Goal: Task Accomplishment & Management: Manage account settings

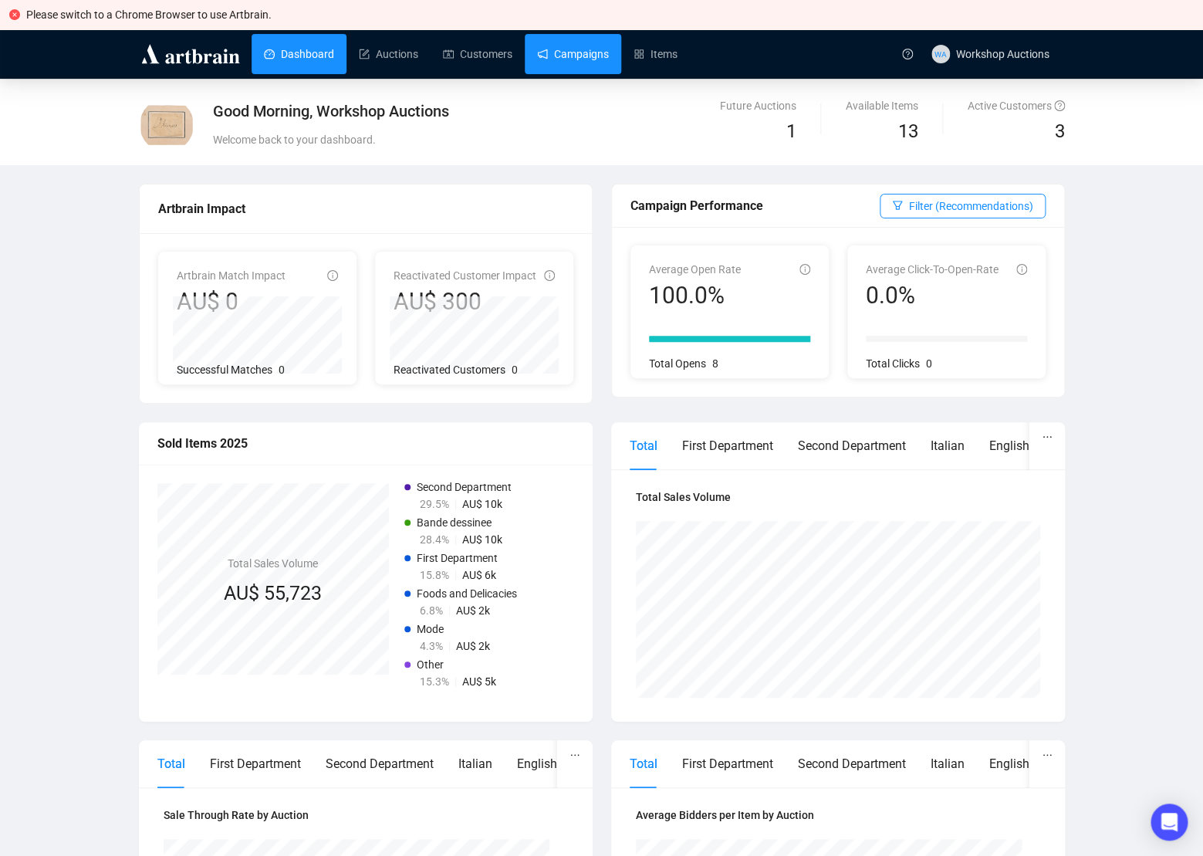
click at [579, 62] on link "Campaigns" at bounding box center [573, 54] width 72 height 40
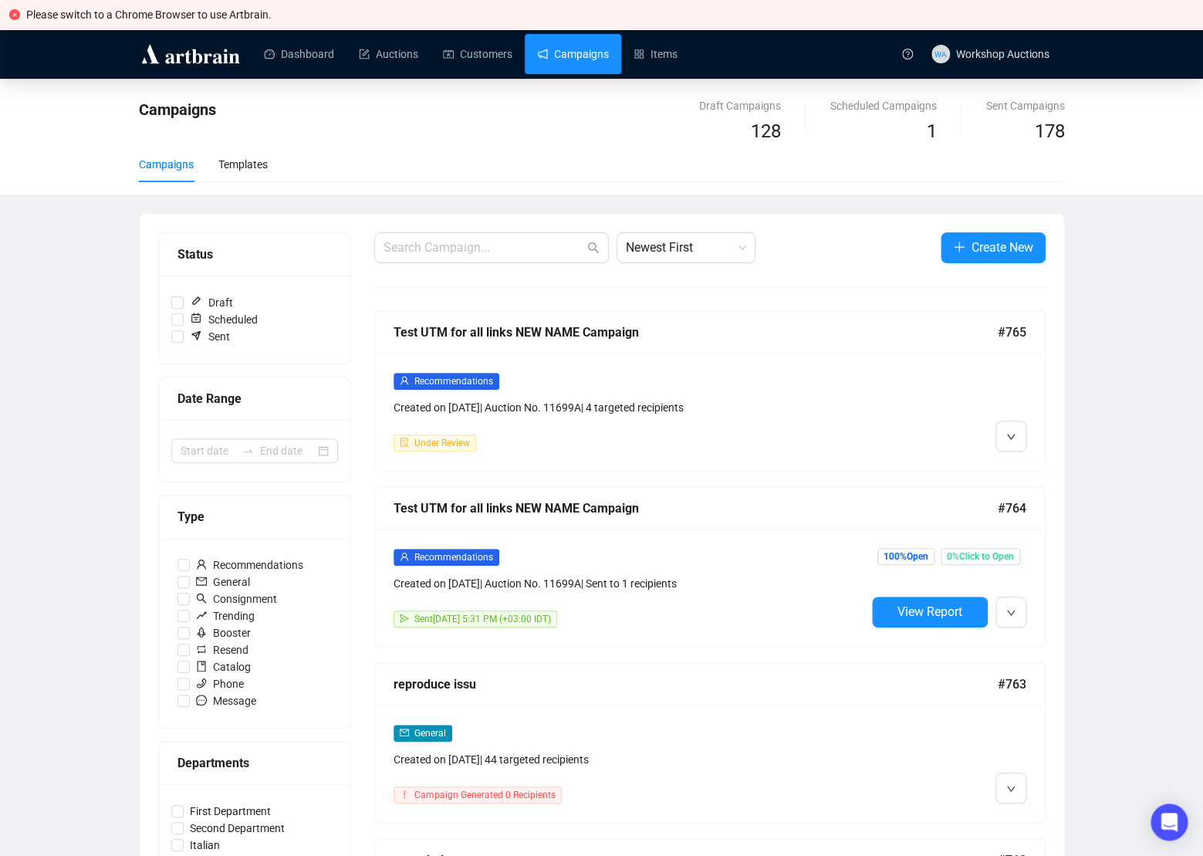
click at [1007, 427] on span "button" at bounding box center [1010, 435] width 9 height 19
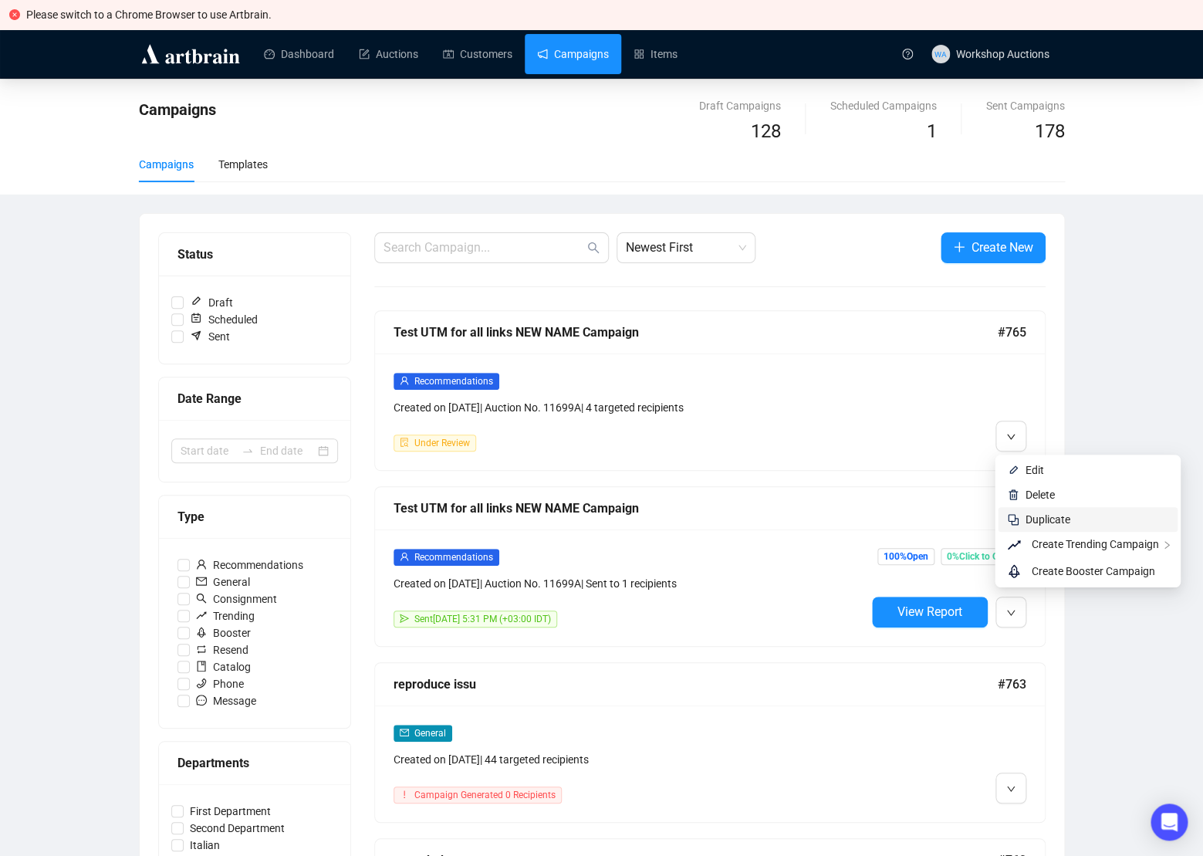
click at [1073, 526] on span "Duplicate" at bounding box center [1097, 519] width 143 height 17
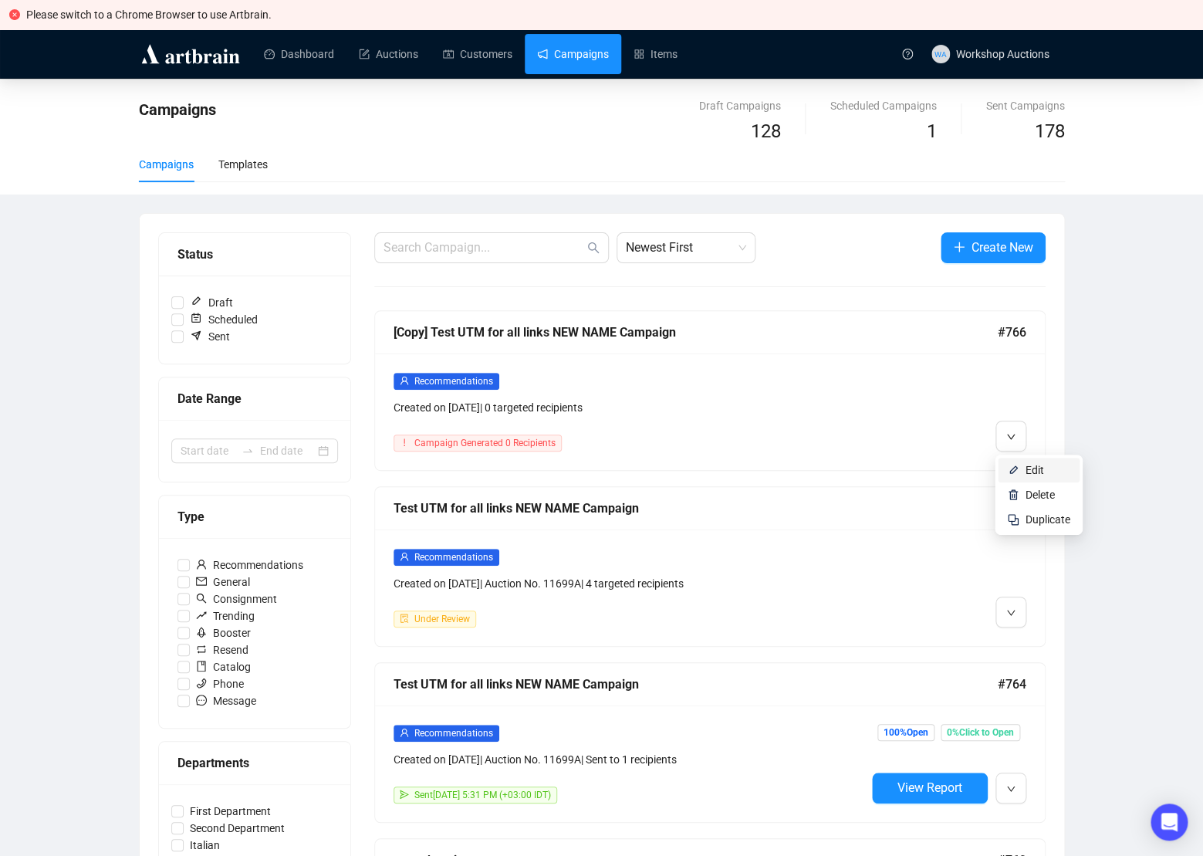
click at [1026, 465] on span "Edit" at bounding box center [1035, 470] width 19 height 12
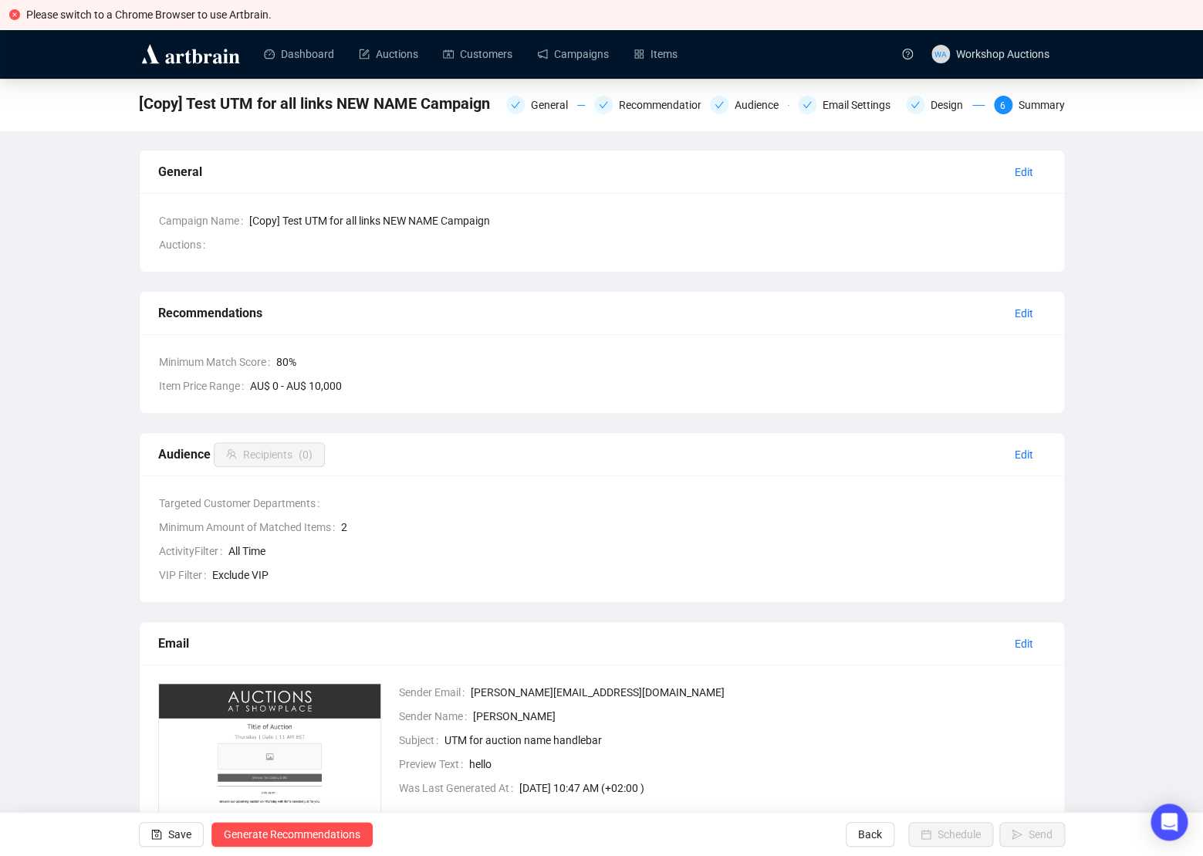
scroll to position [234, 0]
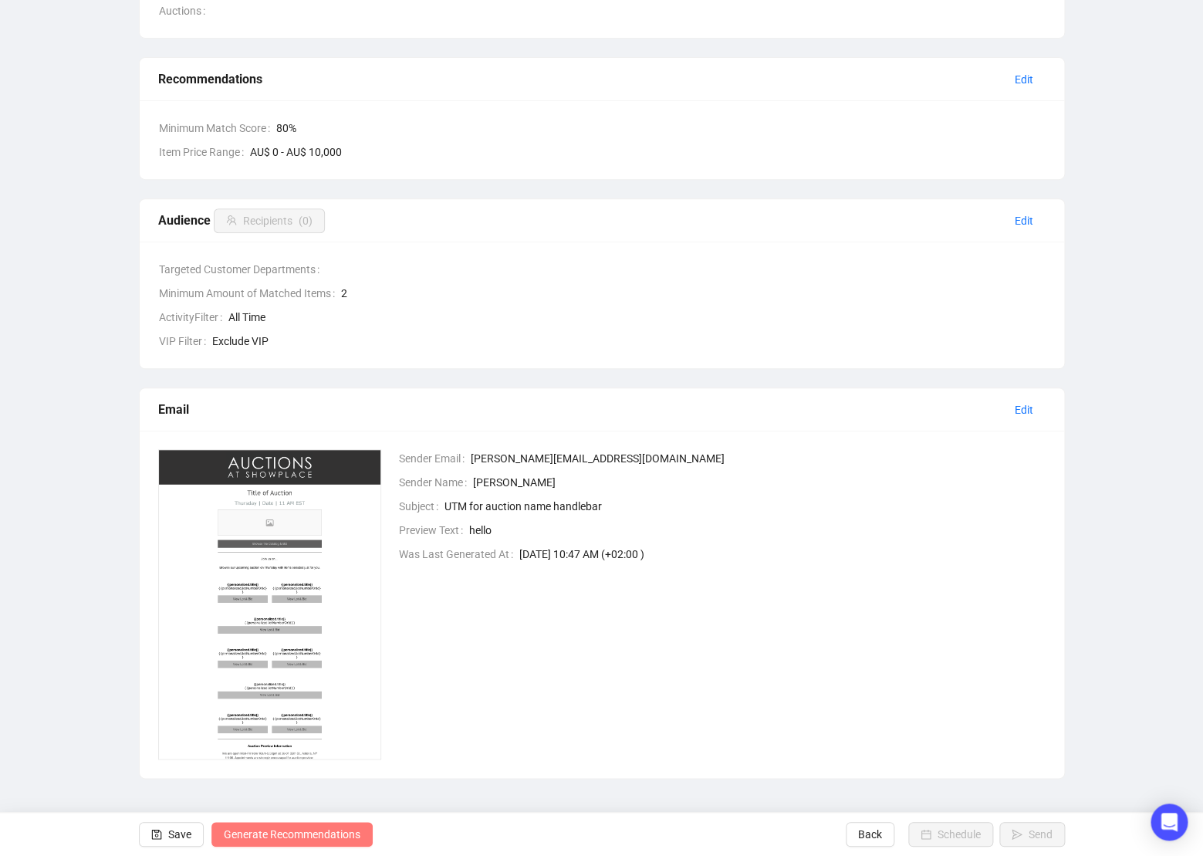
click at [280, 833] on span "Generate Recommendations" at bounding box center [292, 834] width 137 height 43
click at [85, 507] on div "[Copy] Test UTM for all links NEW NAME Campaign General Recommendations Audienc…" at bounding box center [601, 312] width 1203 height 934
